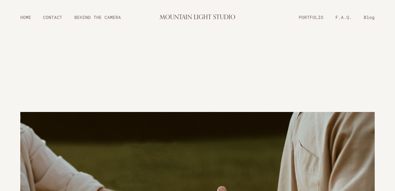
click at [97, 14] on link "BEHIND THE CAMERA" at bounding box center [97, 17] width 58 height 10
click at [98, 16] on link "BEHIND THE CAMERA" at bounding box center [97, 17] width 58 height 10
